Goal: Task Accomplishment & Management: Manage account settings

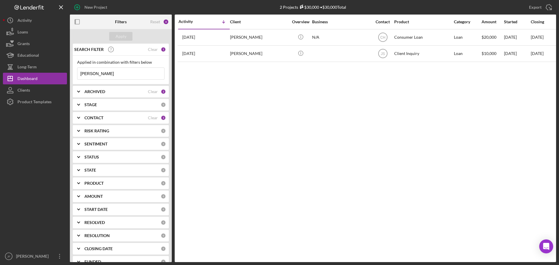
click at [139, 71] on input "[PERSON_NAME]" at bounding box center [120, 74] width 87 height 12
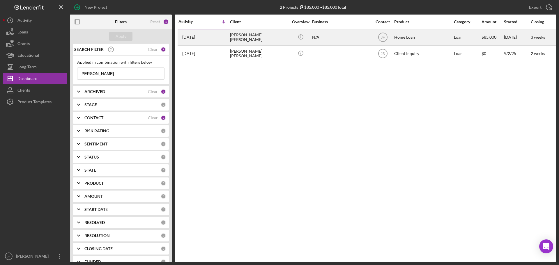
type input "[PERSON_NAME]"
click at [235, 37] on div "[PERSON_NAME] [PERSON_NAME]" at bounding box center [259, 37] width 58 height 15
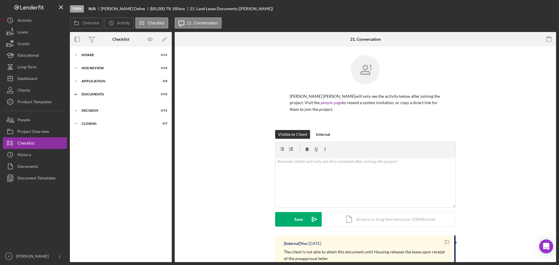
scroll to position [10, 0]
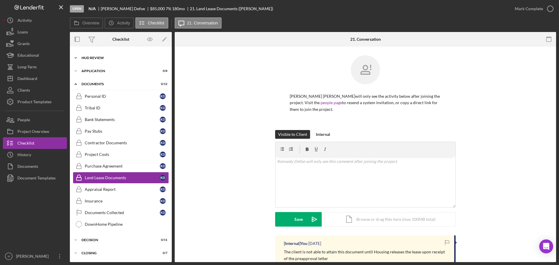
click at [111, 58] on div "HUD Review" at bounding box center [123, 57] width 83 height 3
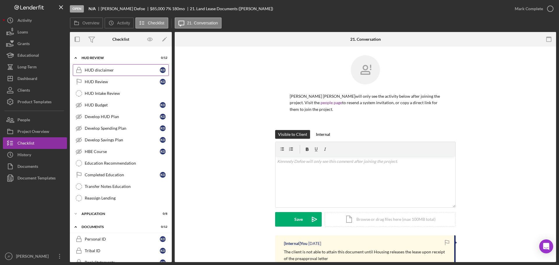
scroll to position [0, 0]
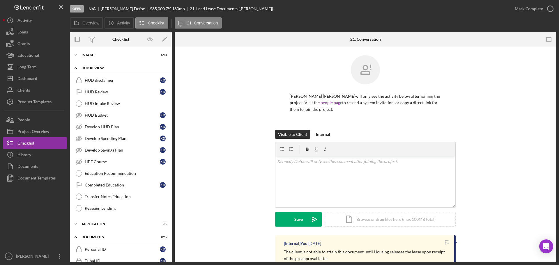
click at [92, 68] on div "HUD Review" at bounding box center [123, 67] width 83 height 3
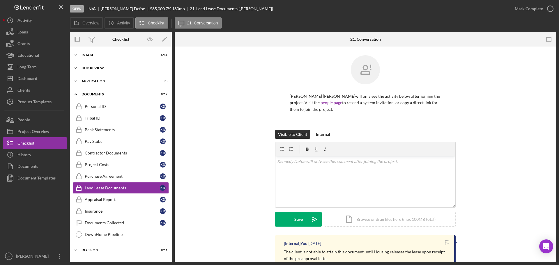
click at [89, 68] on div "HUD Review" at bounding box center [123, 67] width 83 height 3
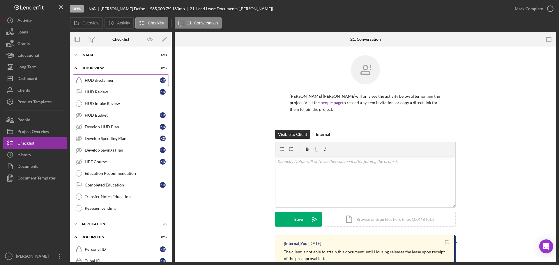
click at [121, 82] on div "HUD disclaimer" at bounding box center [122, 80] width 75 height 5
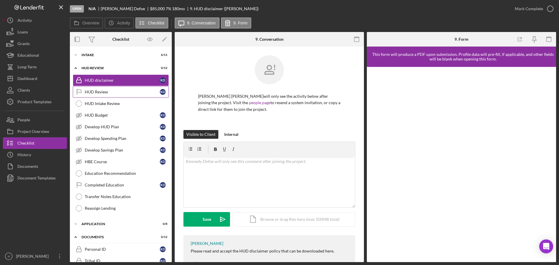
click at [126, 91] on div "HUD Review" at bounding box center [122, 92] width 75 height 5
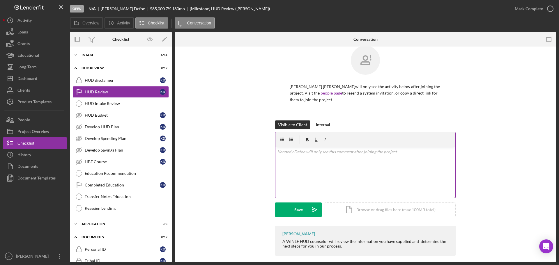
scroll to position [15, 0]
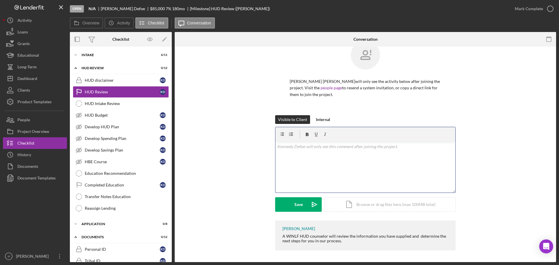
click at [303, 152] on div "v Color teal Color pink Remove color Add row above Add row below Add column bef…" at bounding box center [366, 167] width 180 height 51
click at [314, 121] on button "Internal" at bounding box center [323, 120] width 20 height 9
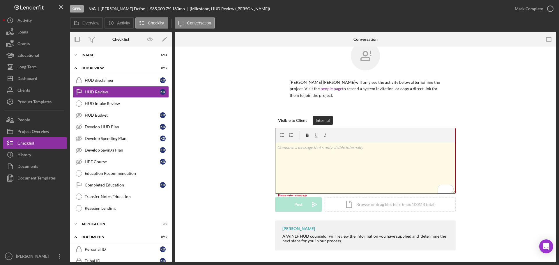
click at [296, 149] on p "To enrich screen reader interactions, please activate Accessibility in Grammarl…" at bounding box center [365, 147] width 177 height 6
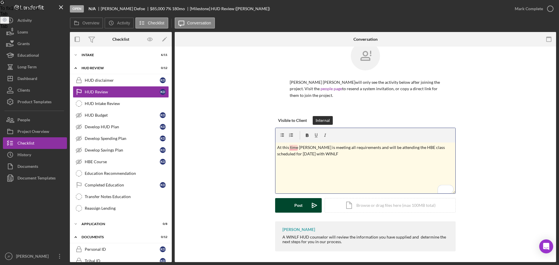
click at [304, 206] on button "Post Icon/icon-invite-send" at bounding box center [298, 205] width 47 height 15
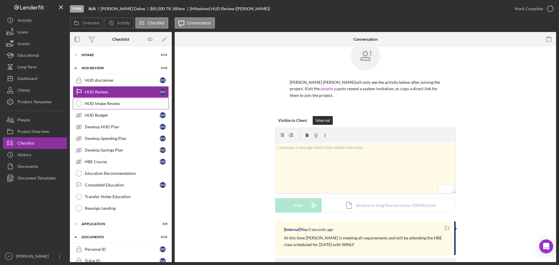
click at [107, 104] on div "HUD Intake Review" at bounding box center [127, 103] width 84 height 5
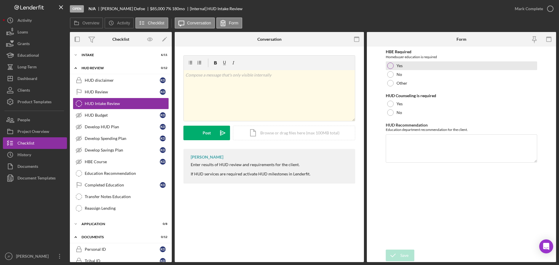
click at [391, 67] on div at bounding box center [390, 66] width 6 height 6
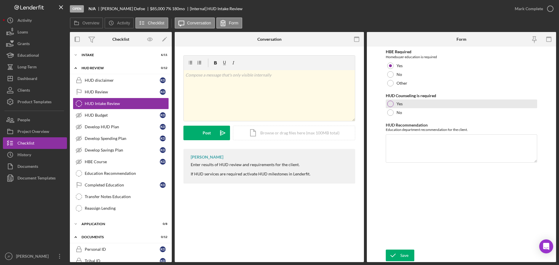
click at [391, 106] on div at bounding box center [390, 104] width 6 height 6
click at [413, 148] on textarea "HUD Recommendation" at bounding box center [461, 149] width 151 height 28
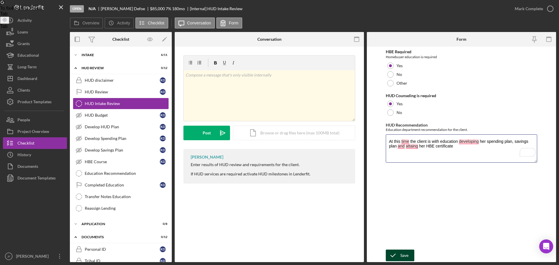
type textarea "At this time the client is with education developing her spending plan, savings…"
click at [409, 253] on button "Save" at bounding box center [400, 256] width 29 height 12
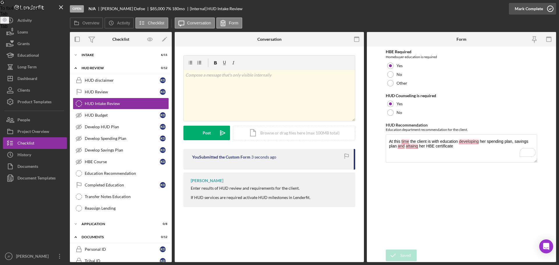
click at [534, 8] on div "Mark Complete" at bounding box center [529, 9] width 28 height 12
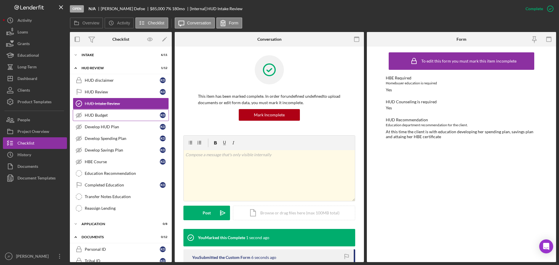
click at [95, 114] on div "HUD Budget" at bounding box center [122, 115] width 75 height 5
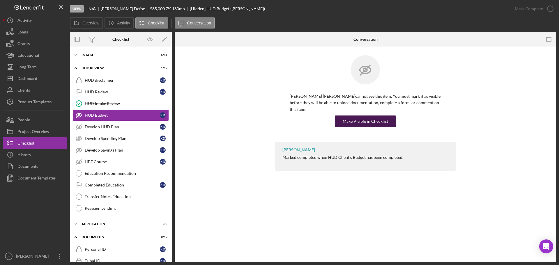
click at [346, 116] on div "Make Visible in Checklist" at bounding box center [365, 122] width 45 height 12
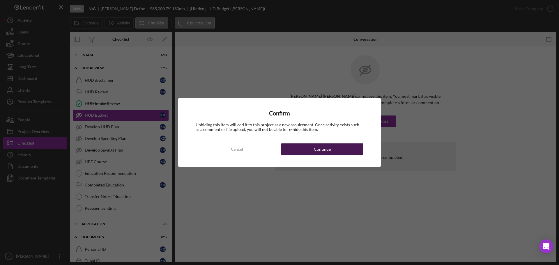
click at [293, 150] on button "Continue" at bounding box center [322, 150] width 82 height 12
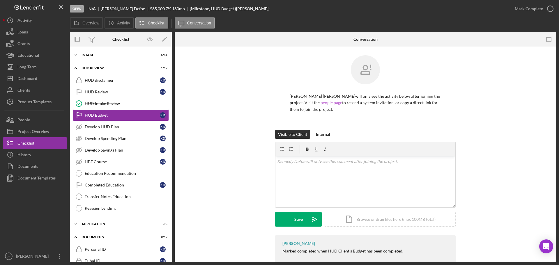
click at [321, 104] on link "people page" at bounding box center [332, 102] width 22 height 5
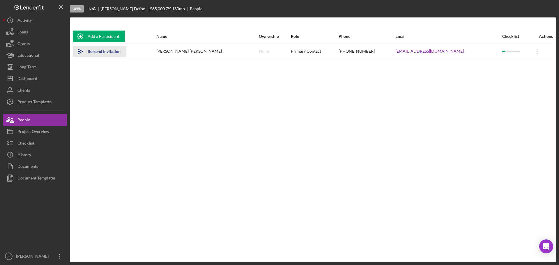
click at [97, 51] on div "Re-send Invitation" at bounding box center [104, 52] width 33 height 12
click at [31, 82] on div "Dashboard" at bounding box center [27, 79] width 20 height 13
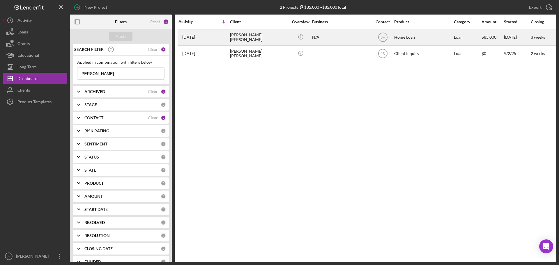
click at [242, 36] on div "[PERSON_NAME] [PERSON_NAME]" at bounding box center [259, 37] width 58 height 15
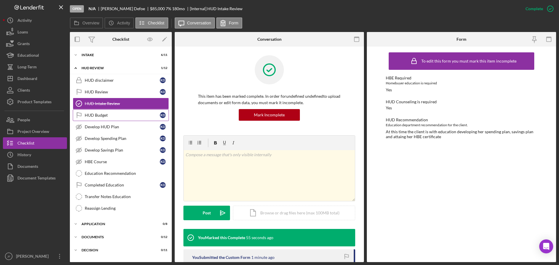
click at [114, 115] on div "HUD Budget" at bounding box center [122, 115] width 75 height 5
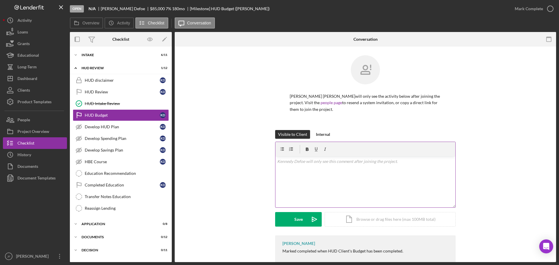
click at [298, 172] on div "v Color teal Color pink Remove color Add row above Add row below Add column bef…" at bounding box center [366, 182] width 180 height 51
click at [329, 181] on p "Savings $164.10" at bounding box center [365, 180] width 177 height 6
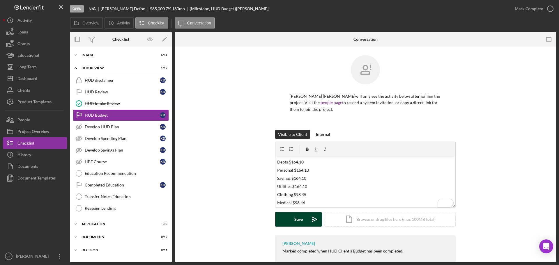
click at [302, 220] on button "Save Icon/icon-invite-send" at bounding box center [298, 219] width 47 height 15
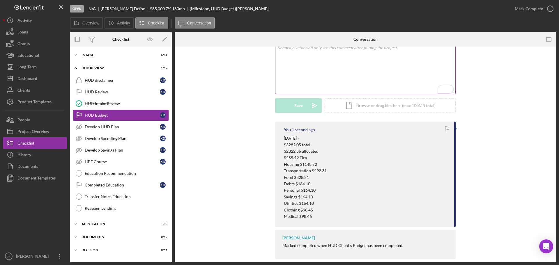
scroll to position [122, 0]
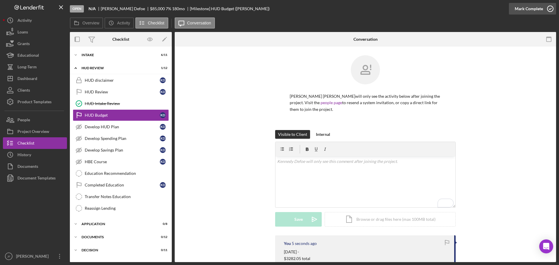
click at [522, 8] on div "Mark Complete" at bounding box center [529, 9] width 28 height 12
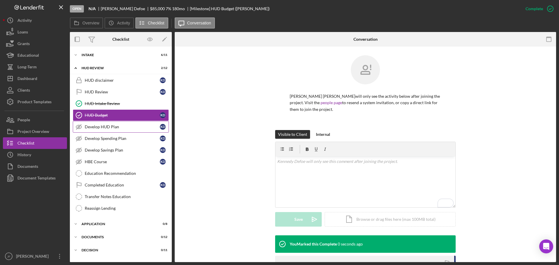
click at [109, 127] on div "Develop HUD Plan" at bounding box center [122, 127] width 75 height 5
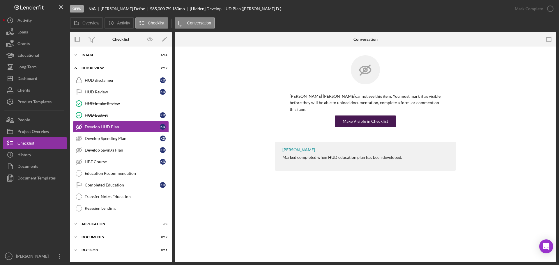
click at [362, 117] on div "Make Visible in Checklist" at bounding box center [365, 122] width 45 height 12
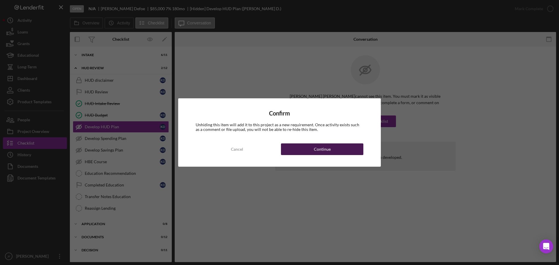
click at [328, 153] on div "Continue" at bounding box center [322, 150] width 17 height 12
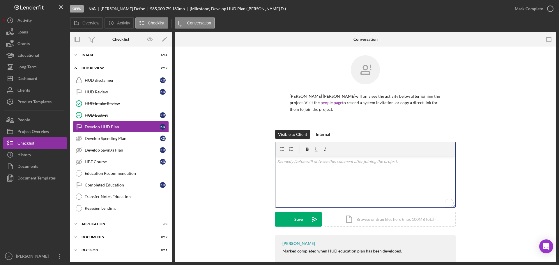
click at [318, 169] on div "v Color teal Color pink Remove color Add row above Add row below Add column bef…" at bounding box center [366, 182] width 180 height 51
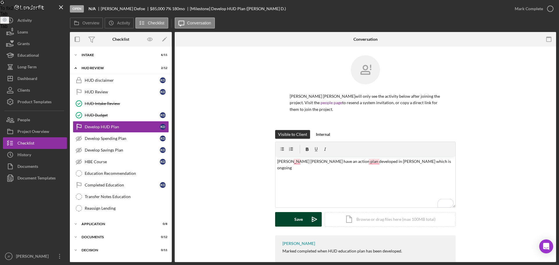
click at [296, 216] on div "Save" at bounding box center [298, 219] width 8 height 15
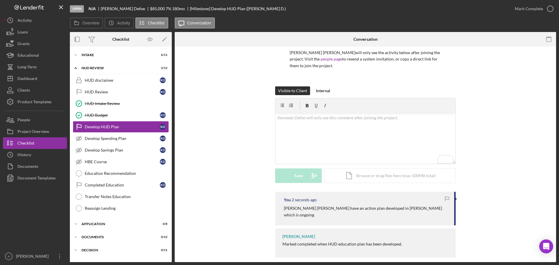
scroll to position [44, 0]
click at [386, 209] on p "[PERSON_NAME] [PERSON_NAME] have an action plan developed in [PERSON_NAME] whic…" at bounding box center [366, 211] width 165 height 13
drag, startPoint x: 403, startPoint y: 207, endPoint x: 391, endPoint y: 201, distance: 13.6
click at [391, 201] on div "You 13 seconds ago" at bounding box center [366, 199] width 165 height 5
click at [443, 209] on div "[PERSON_NAME] [PERSON_NAME] have an action plan developed in [PERSON_NAME] whic…" at bounding box center [366, 211] width 165 height 13
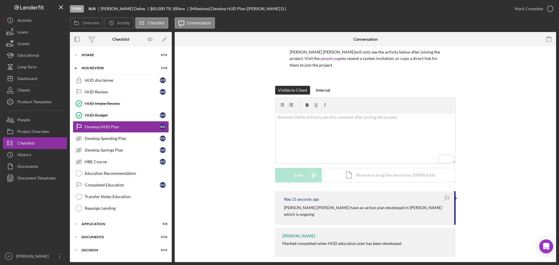
click at [454, 197] on div "You 15 seconds ago [PERSON_NAME] [PERSON_NAME] have an action plan developed in…" at bounding box center [365, 208] width 181 height 34
click at [456, 197] on div at bounding box center [456, 198] width 1 height 3
click at [533, 6] on div "Mark Complete" at bounding box center [529, 9] width 28 height 12
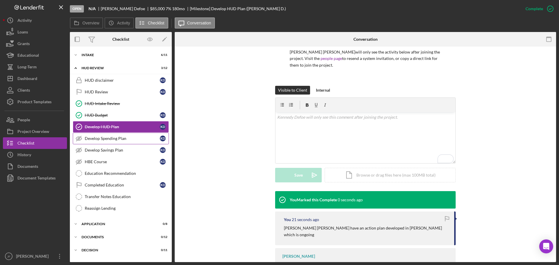
click at [119, 139] on div "Develop Spending Plan" at bounding box center [122, 138] width 75 height 5
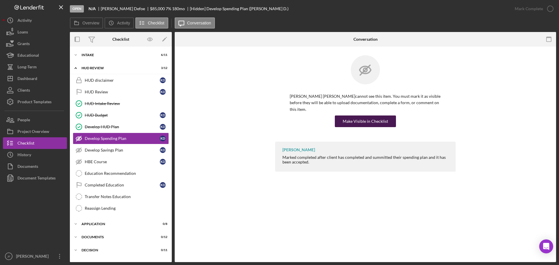
click at [375, 116] on div "Make Visible in Checklist" at bounding box center [365, 122] width 45 height 12
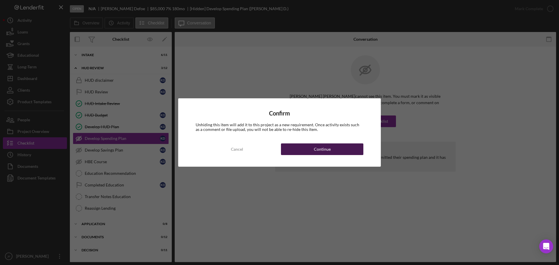
click at [309, 148] on button "Continue" at bounding box center [322, 150] width 82 height 12
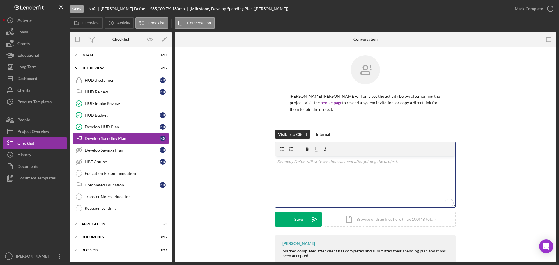
click at [301, 171] on div "v Color teal Color pink Remove color Add row above Add row below Add column bef…" at bounding box center [366, 182] width 180 height 51
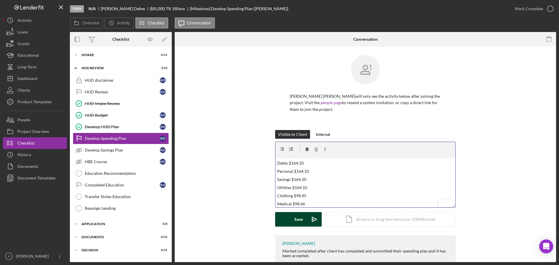
click at [296, 220] on div "Save" at bounding box center [298, 219] width 8 height 15
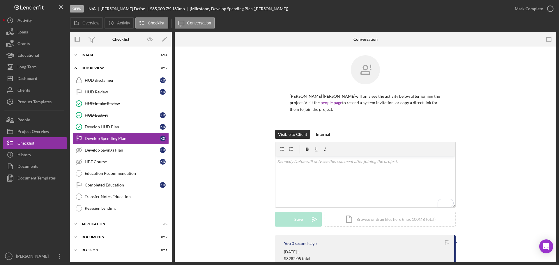
scroll to position [0, 0]
click at [530, 11] on div "Mark Complete" at bounding box center [529, 9] width 28 height 12
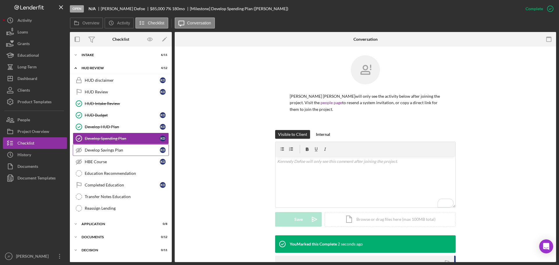
click at [115, 150] on div "Develop Savings Plan" at bounding box center [122, 150] width 75 height 5
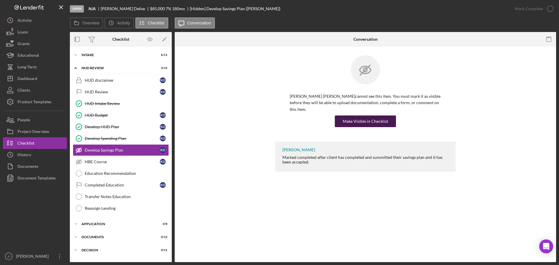
click at [357, 116] on div "Make Visible in Checklist" at bounding box center [365, 122] width 45 height 12
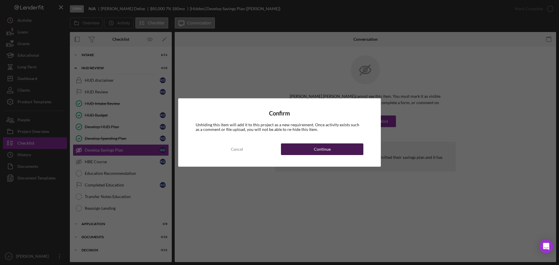
click at [318, 150] on div "Continue" at bounding box center [322, 150] width 17 height 12
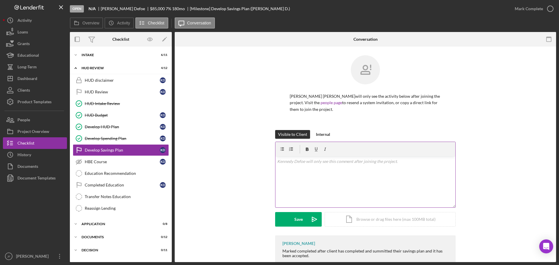
click at [311, 173] on div "v Color teal Color pink Remove color Add row above Add row below Add column bef…" at bounding box center [366, 182] width 180 height 51
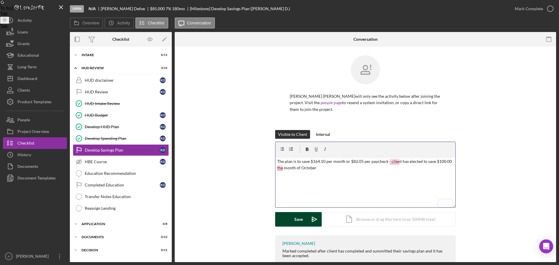
click at [290, 218] on button "Save Icon/icon-invite-send" at bounding box center [298, 219] width 47 height 15
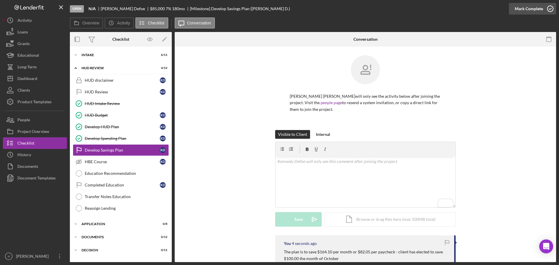
click at [519, 10] on div "Mark Complete" at bounding box center [529, 9] width 28 height 12
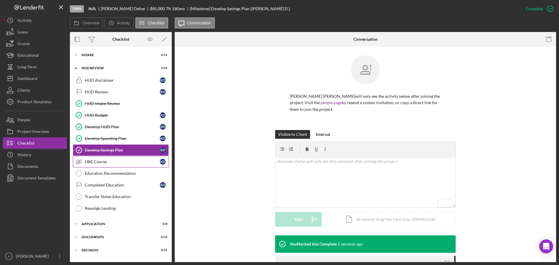
click at [96, 163] on div "HBE Course" at bounding box center [122, 162] width 75 height 5
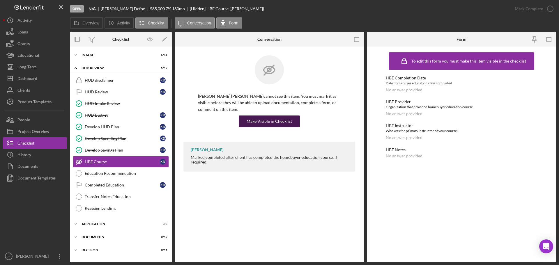
click at [259, 116] on div "Make Visible in Checklist" at bounding box center [269, 122] width 45 height 12
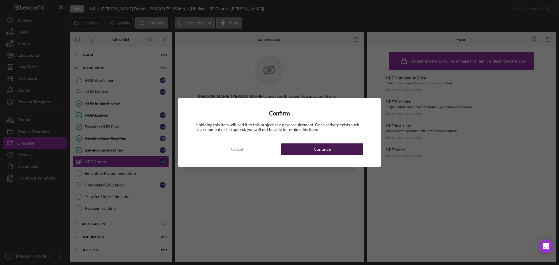
click at [287, 149] on button "Continue" at bounding box center [322, 150] width 82 height 12
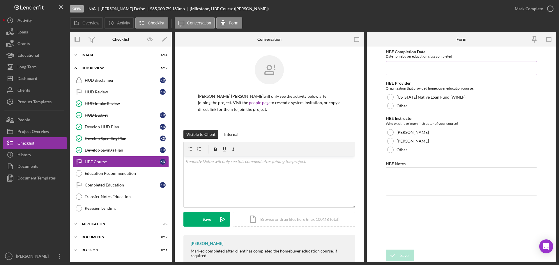
click at [400, 68] on input "HBE Completion Date" at bounding box center [461, 68] width 151 height 14
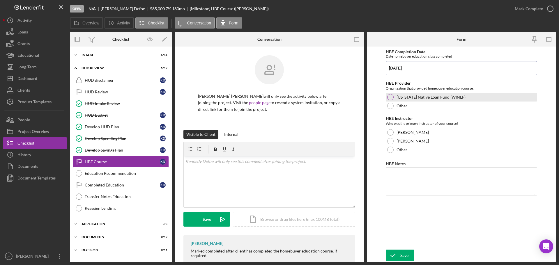
type input "[DATE]"
click at [391, 95] on div at bounding box center [390, 97] width 6 height 6
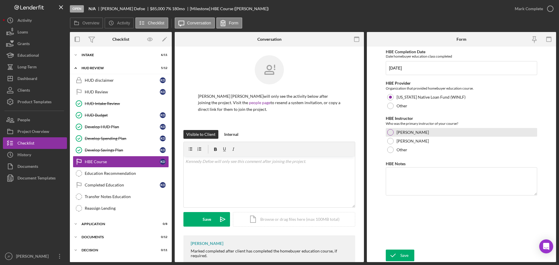
click at [390, 132] on div at bounding box center [390, 132] width 6 height 6
click at [396, 177] on textarea "HBE Notes" at bounding box center [461, 181] width 151 height 28
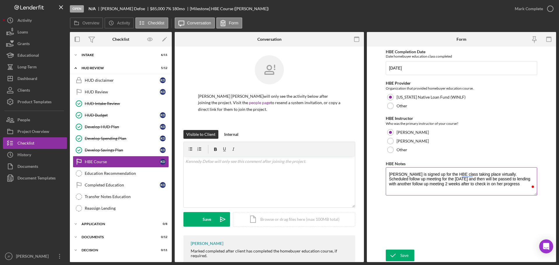
click at [400, 185] on textarea "[PERSON_NAME] is signed up for the HBE class taking place virtually. Scheduled …" at bounding box center [461, 181] width 151 height 28
type textarea "[PERSON_NAME] is signed up for the HBE class taking place virtually. Scheduled …"
click at [407, 253] on div "Save" at bounding box center [405, 256] width 8 height 12
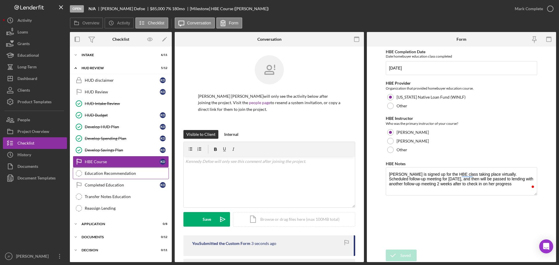
click at [134, 177] on link "Education Recommendation Education Recommendation" at bounding box center [121, 174] width 96 height 12
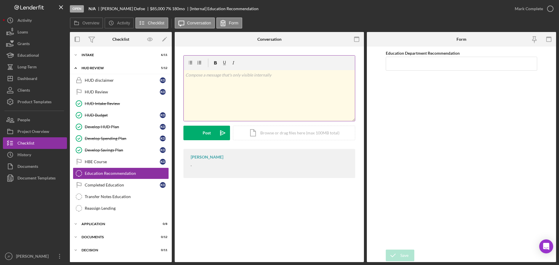
click at [203, 93] on div "v Color teal Color pink Remove color Add row above Add row below Add column bef…" at bounding box center [269, 95] width 171 height 51
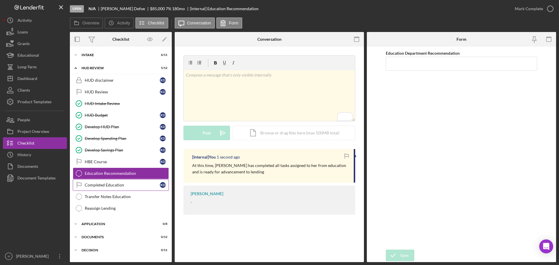
drag, startPoint x: 0, startPoint y: 0, endPoint x: 112, endPoint y: 188, distance: 218.2
click at [112, 188] on div "Completed Education" at bounding box center [122, 185] width 75 height 5
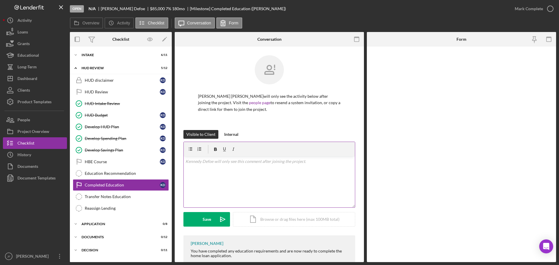
scroll to position [15, 0]
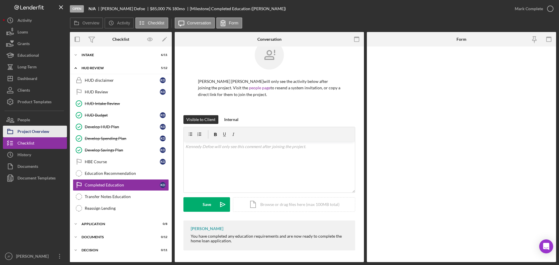
click at [47, 131] on div "Project Overview" at bounding box center [33, 132] width 32 height 13
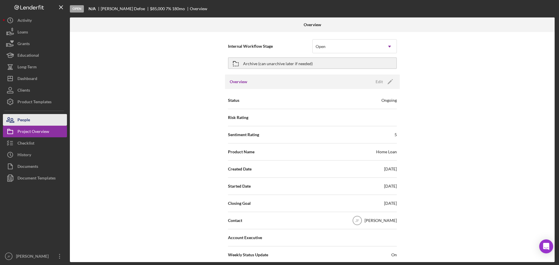
click at [35, 119] on button "People" at bounding box center [35, 120] width 64 height 12
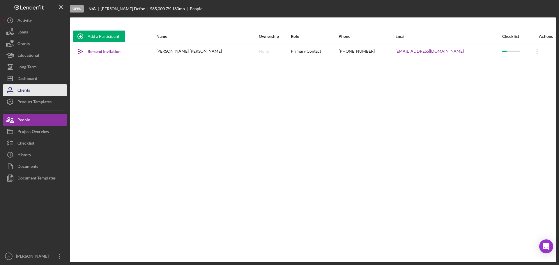
click at [31, 91] on button "Clients" at bounding box center [35, 90] width 64 height 12
